Goal: Task Accomplishment & Management: Use online tool/utility

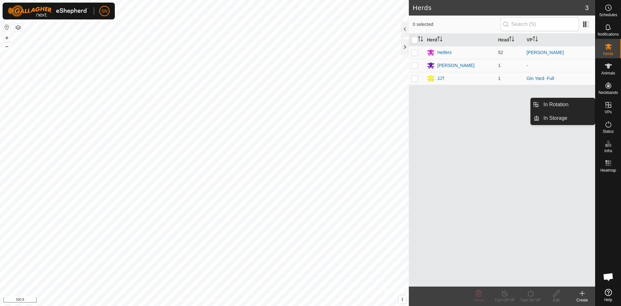
click at [607, 105] on icon at bounding box center [609, 105] width 6 height 6
click at [571, 105] on link "In Rotation" at bounding box center [567, 104] width 55 height 13
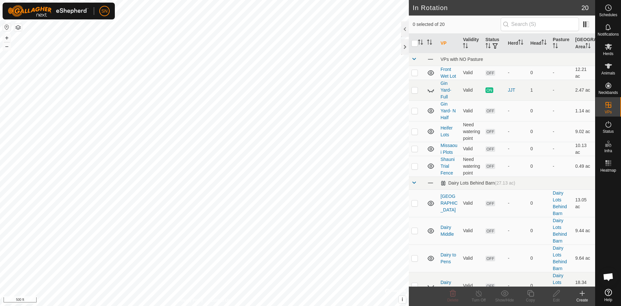
click at [581, 294] on icon at bounding box center [583, 293] width 8 height 8
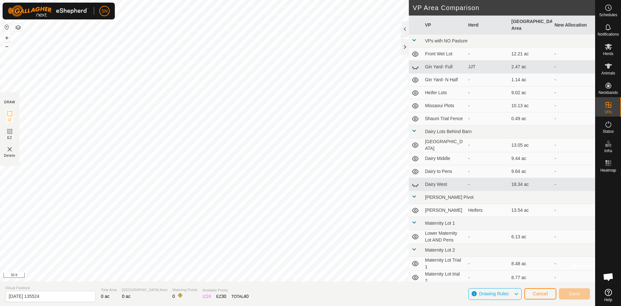
click at [139, 0] on html "SN Schedules Notifications Herds Animals Neckbands VPs Status Infra Heatmap Hel…" at bounding box center [310, 153] width 621 height 306
click at [117, 305] on html "SN Schedules Notifications Herds Animals Neckbands VPs Status Infra Heatmap Hel…" at bounding box center [310, 153] width 621 height 306
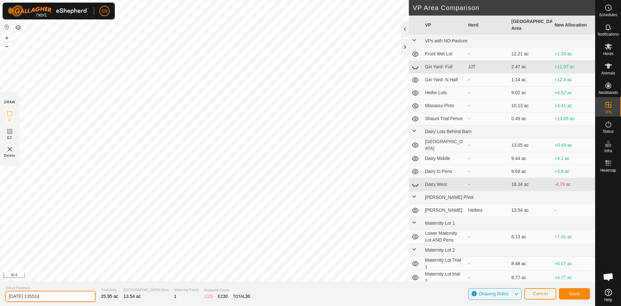
drag, startPoint x: 70, startPoint y: 297, endPoint x: 0, endPoint y: 305, distance: 70.1
click at [0, 305] on section "Virtual Paddock [DATE] 135524 Total Area 25.95 ac Grazing Area 13.54 ac Waterin…" at bounding box center [297, 293] width 595 height 25
click at [574, 292] on span "Save" at bounding box center [574, 293] width 11 height 5
click at [33, 299] on input "[PERSON_NAME]" at bounding box center [50, 296] width 91 height 11
drag, startPoint x: 33, startPoint y: 297, endPoint x: 0, endPoint y: 303, distance: 33.8
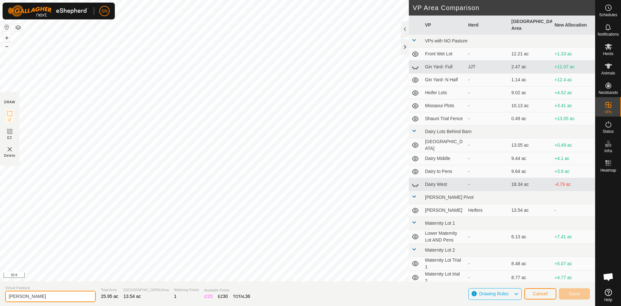
click at [0, 303] on section "Virtual [PERSON_NAME] Total Area 25.95 ac Grazing Area 13.54 ac Watering Points…" at bounding box center [297, 293] width 595 height 25
type input "[PERSON_NAME], Around [PERSON_NAME]"
click at [446, 292] on section "Virtual [PERSON_NAME], Around [PERSON_NAME] Total Area 25.95 ac Grazing Area 13…" at bounding box center [297, 293] width 595 height 25
click at [73, 301] on input "[PERSON_NAME], Around [PERSON_NAME]" at bounding box center [50, 296] width 91 height 11
click at [72, 293] on input "[PERSON_NAME], Around [PERSON_NAME]" at bounding box center [50, 296] width 91 height 11
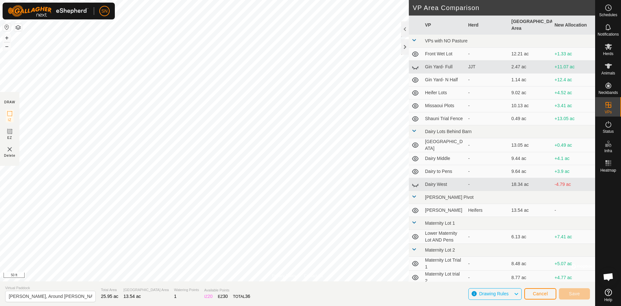
click at [517, 293] on icon at bounding box center [516, 294] width 5 height 8
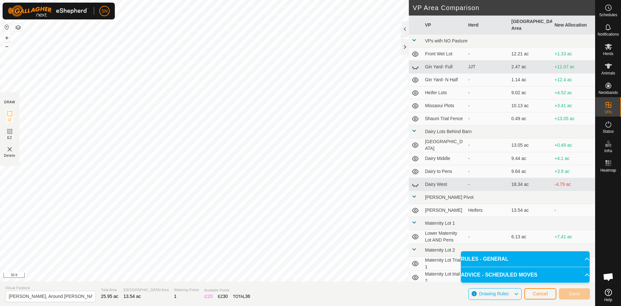
click at [499, 258] on p-accordion-header "RULES - GENERAL" at bounding box center [525, 259] width 129 height 16
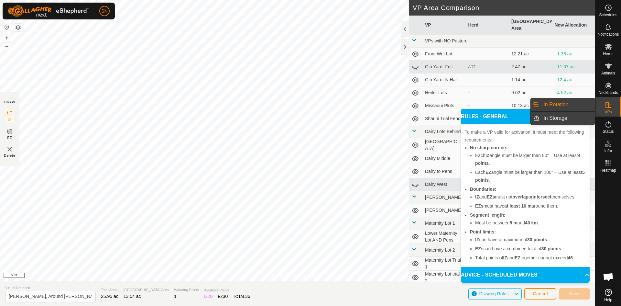
click at [587, 112] on link "In Storage" at bounding box center [567, 118] width 55 height 13
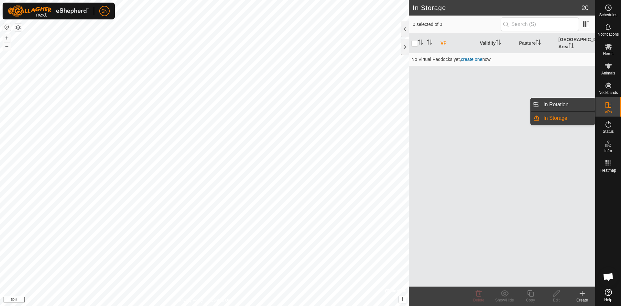
click at [566, 104] on link "In Rotation" at bounding box center [567, 104] width 55 height 13
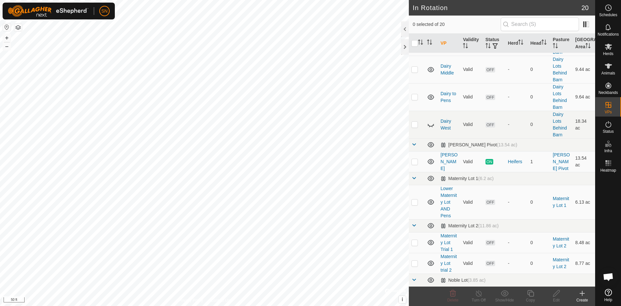
scroll to position [162, 0]
click at [584, 293] on icon at bounding box center [582, 293] width 5 height 0
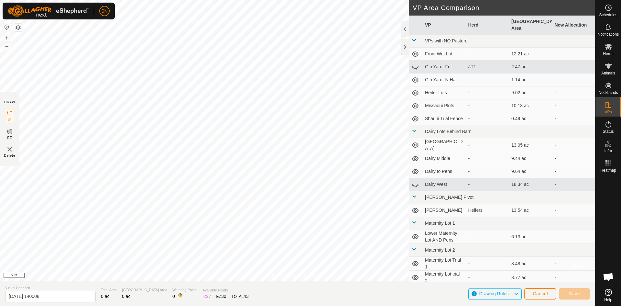
click at [469, 182] on div "Privacy Policy Contact Us + – ⇧ i © Mapbox , © OpenStreetMap , Improve this map…" at bounding box center [297, 153] width 595 height 306
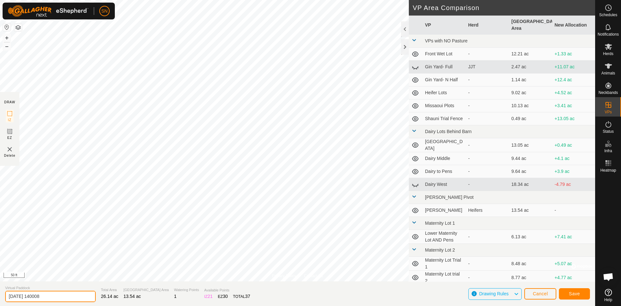
drag, startPoint x: 67, startPoint y: 294, endPoint x: 0, endPoint y: 297, distance: 67.3
click at [0, 297] on section "Virtual Paddock [DATE] 140008 Total Area 26.14 ac Grazing Area 13.54 ac Waterin…" at bounding box center [297, 293] width 595 height 25
type input "[PERSON_NAME]- Around"
click at [576, 292] on span "Save" at bounding box center [574, 293] width 11 height 5
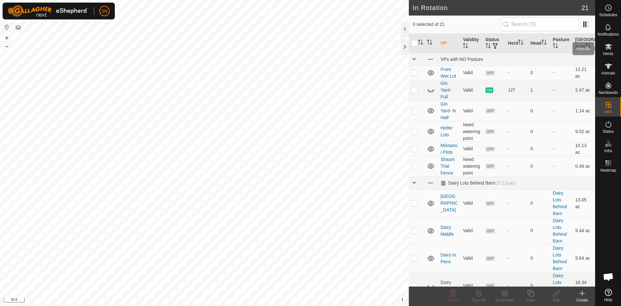
click at [608, 49] on icon at bounding box center [609, 47] width 8 height 8
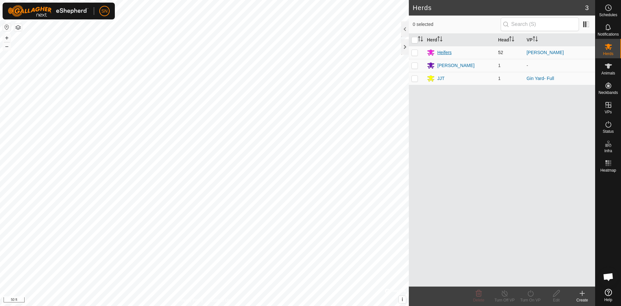
click at [480, 52] on div "Heifers" at bounding box center [460, 53] width 66 height 8
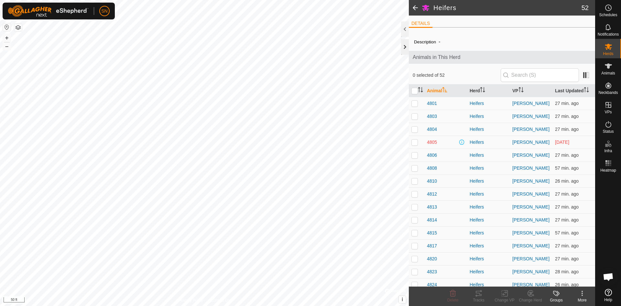
click at [402, 48] on div at bounding box center [405, 47] width 8 height 16
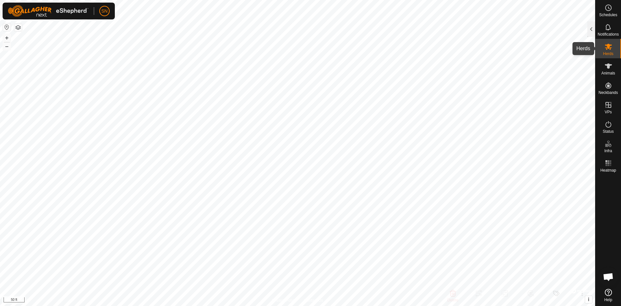
click at [610, 51] on es-mob-svg-icon at bounding box center [609, 46] width 12 height 10
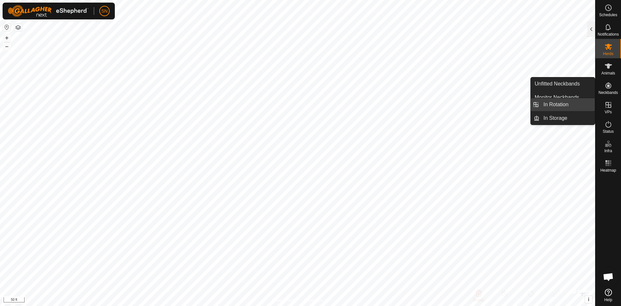
click at [562, 105] on link "In Rotation" at bounding box center [567, 104] width 55 height 13
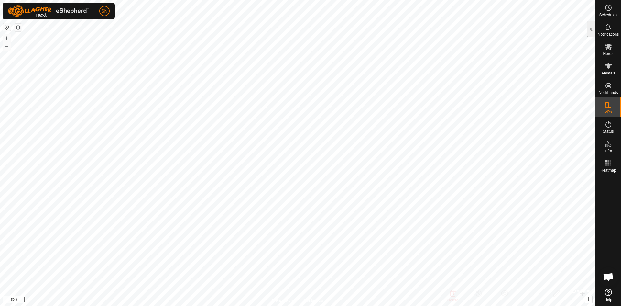
click at [593, 34] on div at bounding box center [592, 29] width 8 height 16
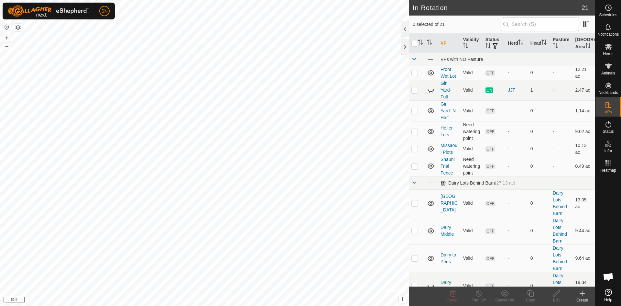
click at [581, 294] on icon at bounding box center [583, 293] width 8 height 8
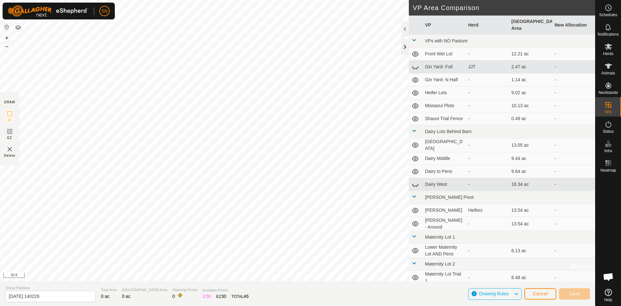
click at [406, 47] on div at bounding box center [405, 47] width 8 height 16
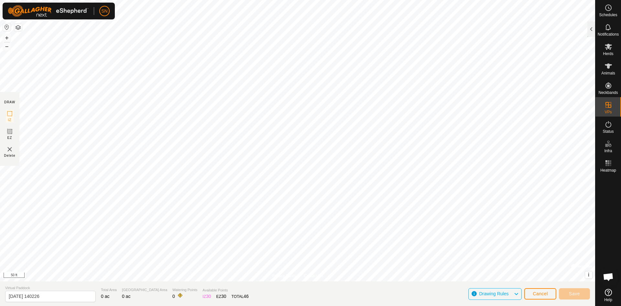
click at [447, 305] on html "SN Schedules Notifications Herds Animals Neckbands VPs Status Infra Heatmap Hel…" at bounding box center [310, 153] width 621 height 306
click at [428, 294] on div "Privacy Policy Contact Us + – ⇧ i © Mapbox , © OpenStreetMap , Improve this map…" at bounding box center [297, 153] width 595 height 306
click at [270, 0] on html "SN Schedules Notifications Herds Animals Neckbands VPs Status Infra Heatmap Hel…" at bounding box center [310, 153] width 621 height 306
click at [372, 305] on html "SN Schedules Notifications Herds Animals Neckbands VPs Status Infra Heatmap Hel…" at bounding box center [310, 153] width 621 height 306
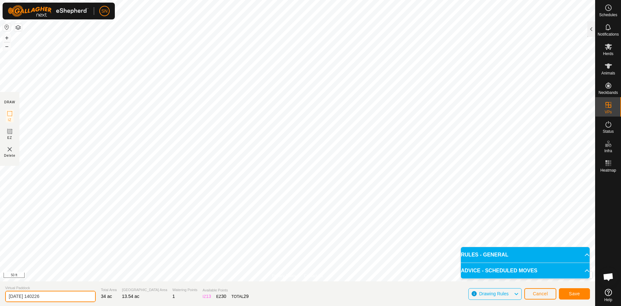
drag, startPoint x: 38, startPoint y: 297, endPoint x: 0, endPoint y: 302, distance: 38.2
click at [0, 302] on section "Virtual Paddock [DATE] 140226 Total Area 34 ac Grazing Area 13.54 ac Watering P…" at bounding box center [297, 293] width 595 height 25
type input "[PERSON_NAME] to Dairy"
click at [575, 291] on button "Save" at bounding box center [574, 293] width 31 height 11
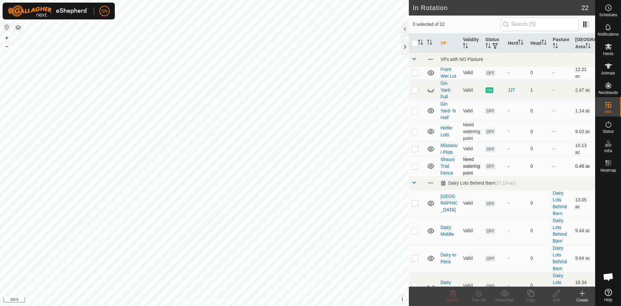
click at [418, 173] on div "In Rotation 22 0 selected of 22 VP Validity Status Herd Head Pasture Grazing Ar…" at bounding box center [297, 153] width 595 height 306
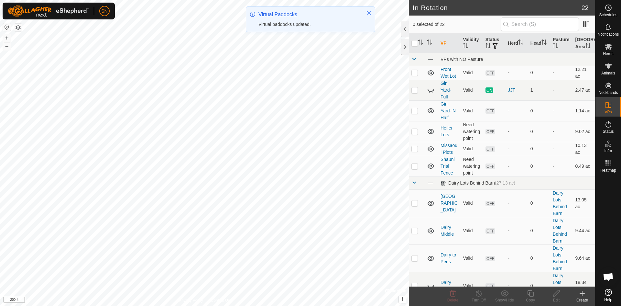
click at [582, 294] on icon at bounding box center [582, 293] width 0 height 5
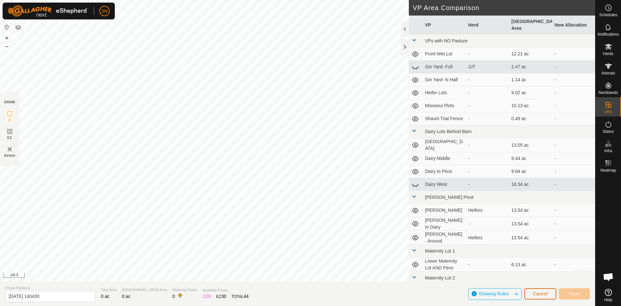
click at [543, 292] on span "Cancel" at bounding box center [540, 293] width 15 height 5
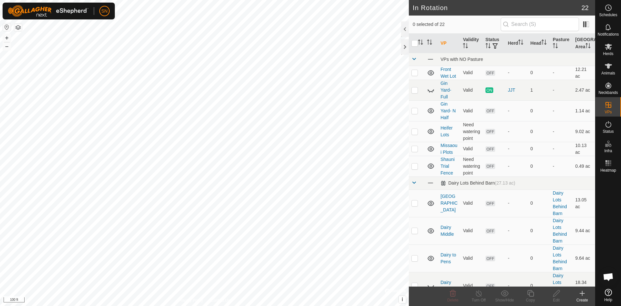
click at [583, 294] on icon at bounding box center [583, 293] width 8 height 8
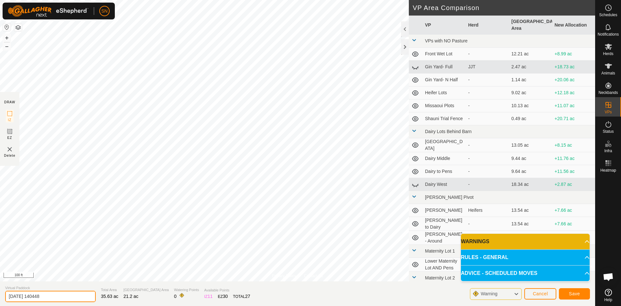
drag, startPoint x: 83, startPoint y: 295, endPoint x: 3, endPoint y: 303, distance: 79.7
click at [3, 303] on section "Virtual Paddock [DATE] 140448 Total Area 35.63 ac Grazing Area 21.2 ac Watering…" at bounding box center [297, 293] width 595 height 25
type input "Waste"
click at [576, 292] on span "Save" at bounding box center [574, 293] width 11 height 5
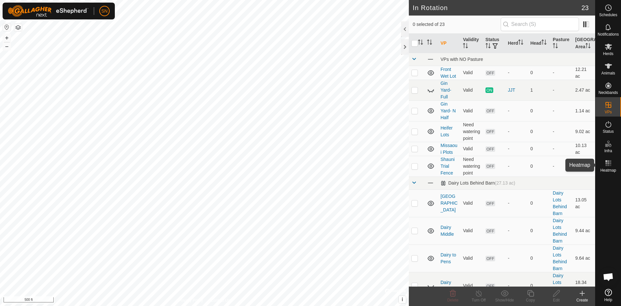
click at [608, 164] on rect at bounding box center [609, 163] width 2 height 2
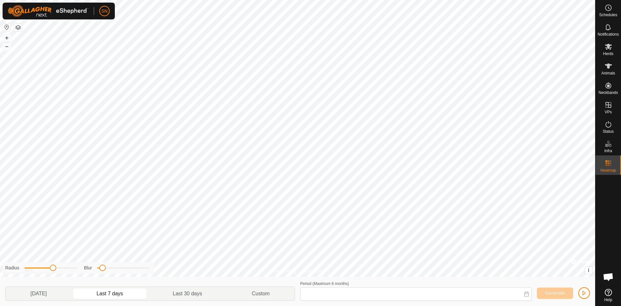
type input "[DATE] - [DATE]"
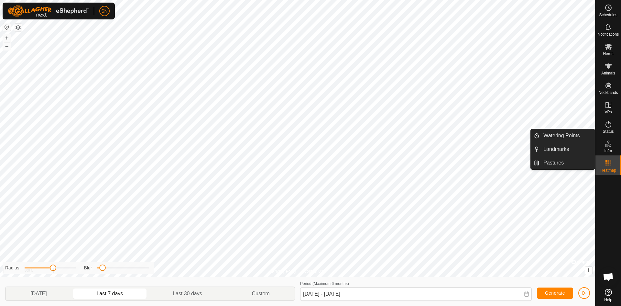
click at [609, 147] on icon at bounding box center [609, 144] width 8 height 8
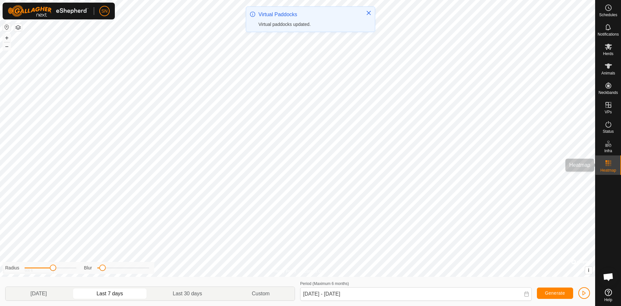
click at [610, 166] on icon at bounding box center [609, 163] width 8 height 8
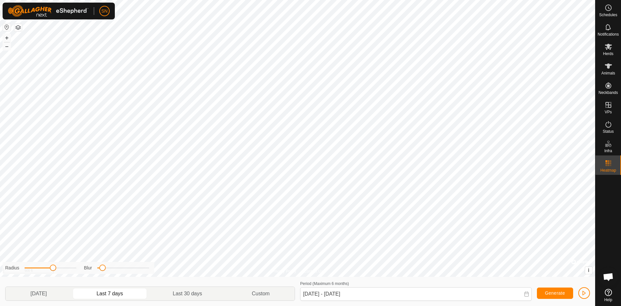
click at [610, 166] on icon at bounding box center [609, 163] width 8 height 8
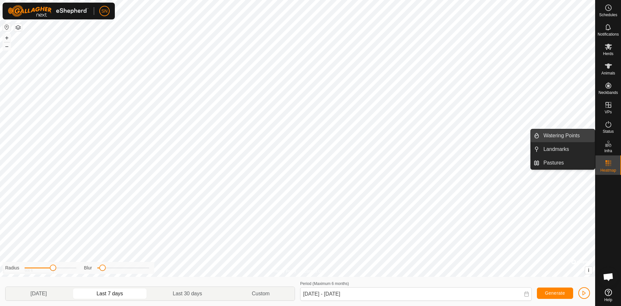
click at [551, 135] on link "Watering Points" at bounding box center [567, 135] width 55 height 13
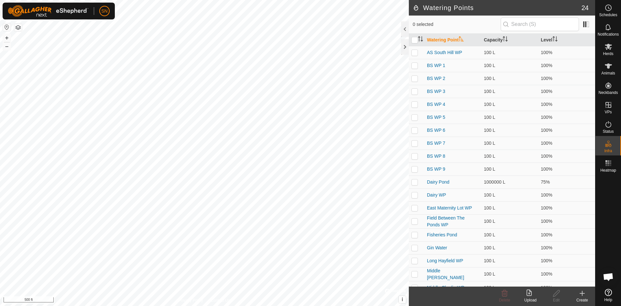
click at [581, 292] on icon at bounding box center [583, 293] width 8 height 8
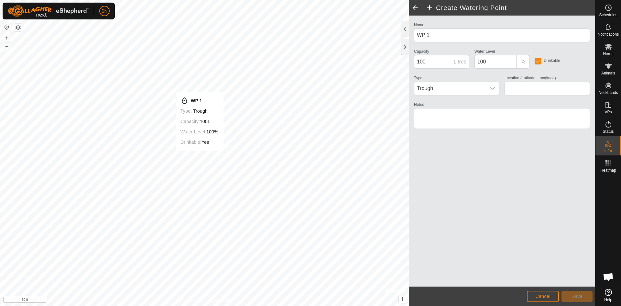
type input "31.508601, -83.542903"
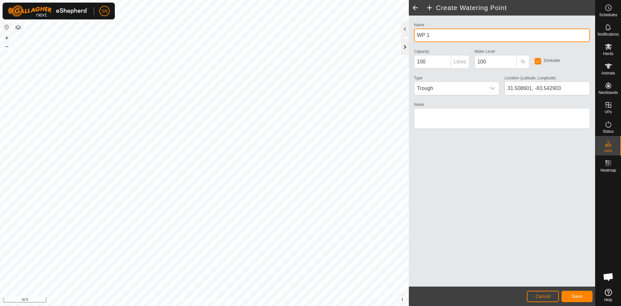
click at [394, 40] on div "Create Watering Point Name WP 1 Capacity 100 Litres Water Level 100 % Drinkable…" at bounding box center [297, 153] width 595 height 306
type input "W"
type input "[PERSON_NAME] Road Pasture Tank"
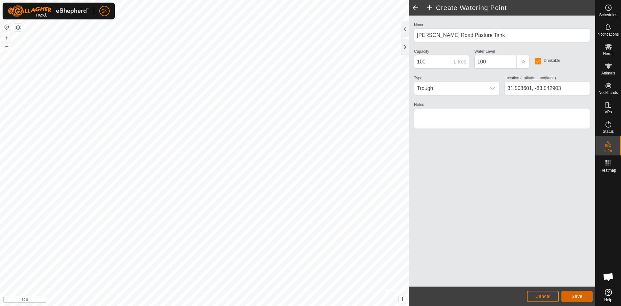
click at [573, 294] on span "Save" at bounding box center [577, 295] width 11 height 5
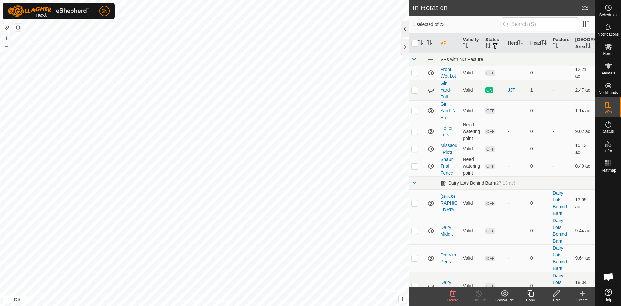
click at [403, 28] on div at bounding box center [405, 29] width 8 height 16
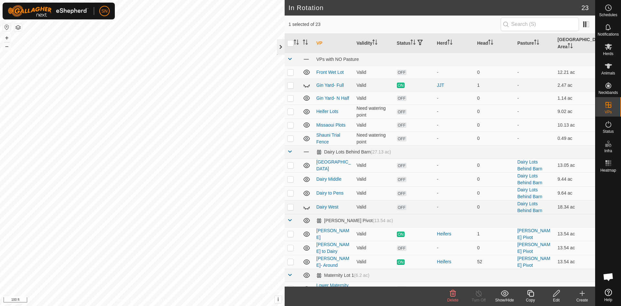
click at [278, 49] on div at bounding box center [281, 47] width 8 height 16
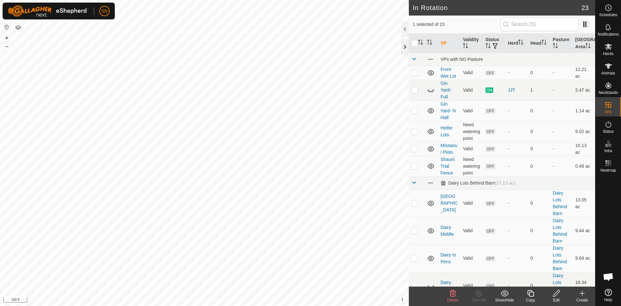
click at [403, 44] on div at bounding box center [405, 47] width 8 height 16
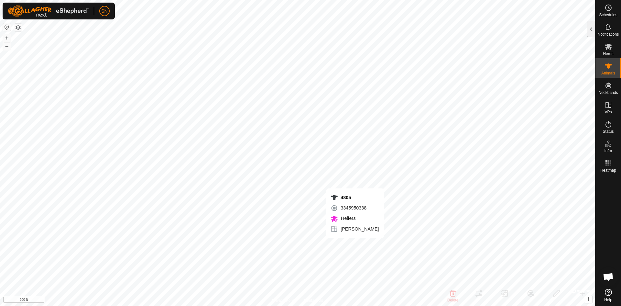
checkbox input "false"
